Goal: Task Accomplishment & Management: Manage account settings

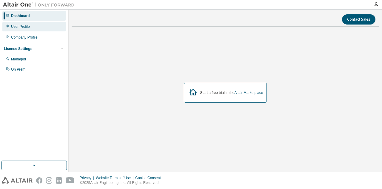
click at [43, 28] on div "User Profile" at bounding box center [34, 27] width 64 height 10
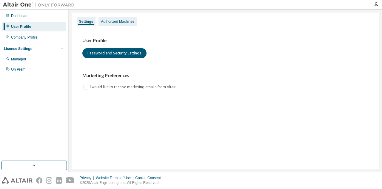
click at [118, 24] on div "Authorized Machines" at bounding box center [118, 22] width 38 height 10
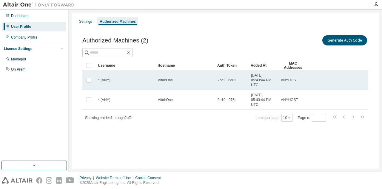
click at [148, 74] on td "* (ANY)" at bounding box center [126, 80] width 60 height 20
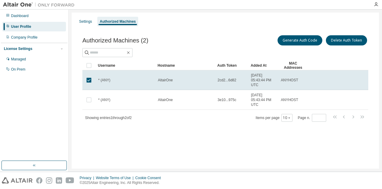
click at [148, 74] on td "* (ANY)" at bounding box center [126, 80] width 60 height 20
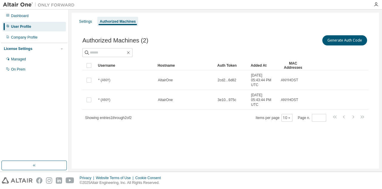
click at [148, 74] on td "* (ANY)" at bounding box center [126, 80] width 60 height 20
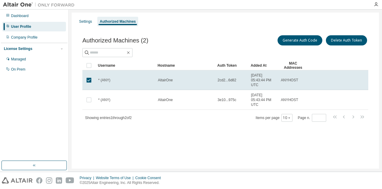
click at [148, 74] on td "* (ANY)" at bounding box center [126, 80] width 60 height 20
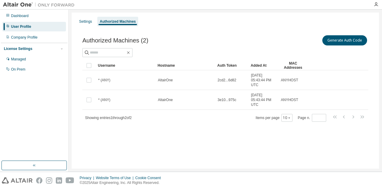
click at [17, 4] on img at bounding box center [40, 5] width 75 height 6
click at [31, 18] on div "Dashboard" at bounding box center [34, 16] width 64 height 10
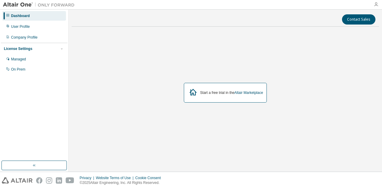
click at [378, 5] on icon "button" at bounding box center [376, 4] width 5 height 5
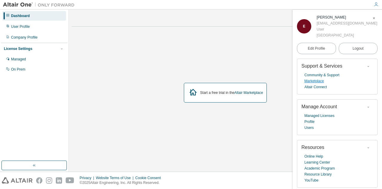
click at [318, 82] on link "Marketplace" at bounding box center [314, 81] width 19 height 6
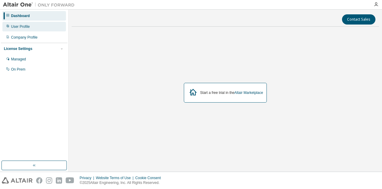
click at [32, 24] on div "User Profile" at bounding box center [34, 27] width 64 height 10
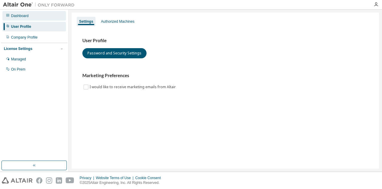
click at [26, 14] on div "Dashboard" at bounding box center [20, 15] width 18 height 5
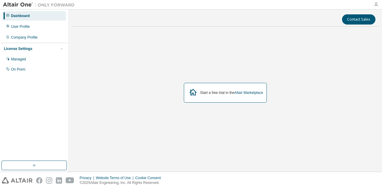
click at [376, 4] on icon "button" at bounding box center [376, 4] width 5 height 5
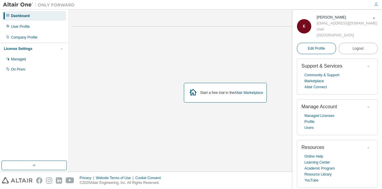
click at [321, 52] on link "Edit Profile" at bounding box center [316, 48] width 39 height 11
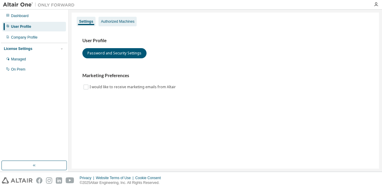
click at [108, 24] on div "Authorized Machines" at bounding box center [117, 21] width 33 height 5
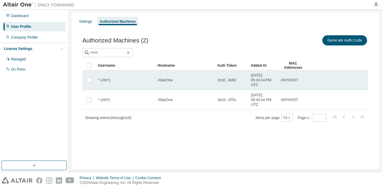
click at [130, 80] on div "* (ANY)" at bounding box center [125, 80] width 54 height 5
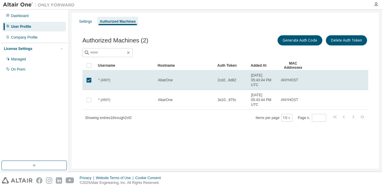
click at [130, 80] on div "* (ANY)" at bounding box center [125, 80] width 54 height 5
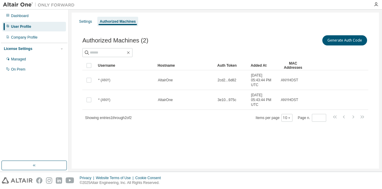
click at [130, 80] on div "* (ANY)" at bounding box center [125, 80] width 54 height 5
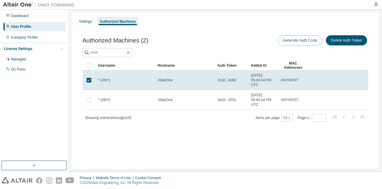
click at [302, 39] on button "Generate Auth Code" at bounding box center [300, 40] width 45 height 10
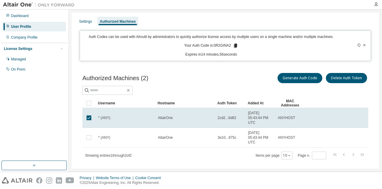
click at [234, 45] on icon at bounding box center [235, 46] width 3 height 4
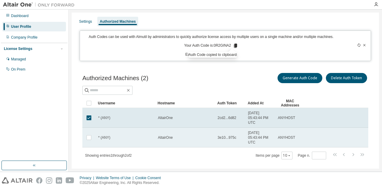
click at [199, 137] on div "AltairOne" at bounding box center [185, 137] width 54 height 5
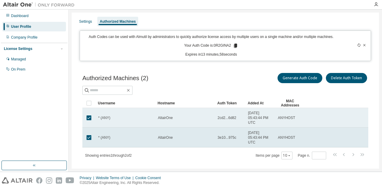
click at [205, 119] on td "AltairOne" at bounding box center [185, 118] width 60 height 20
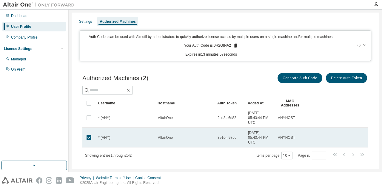
click at [198, 135] on div "AltairOne" at bounding box center [185, 137] width 54 height 5
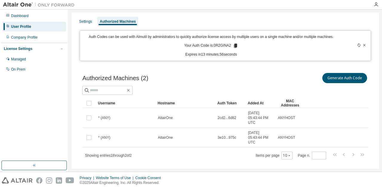
click at [197, 119] on div "AltairOne" at bounding box center [185, 117] width 54 height 5
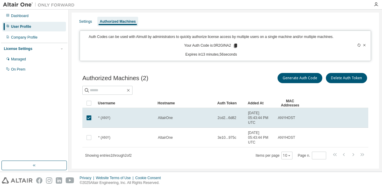
click at [197, 119] on div "AltairOne" at bounding box center [185, 117] width 54 height 5
